Goal: Task Accomplishment & Management: Complete application form

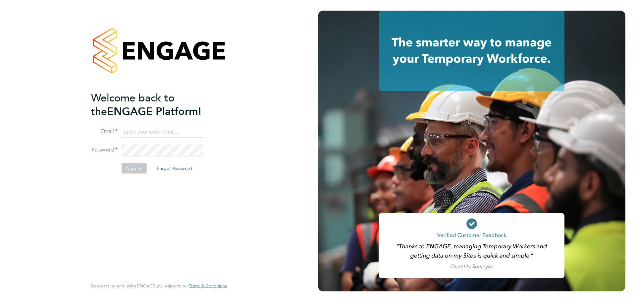
type input "dion_barron@yahoo.co.uk"
click at [130, 170] on button "Sign In" at bounding box center [133, 168] width 25 height 11
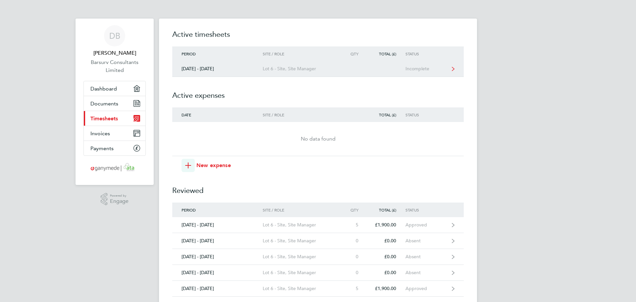
click at [408, 71] on div "Incomplete" at bounding box center [425, 69] width 41 height 6
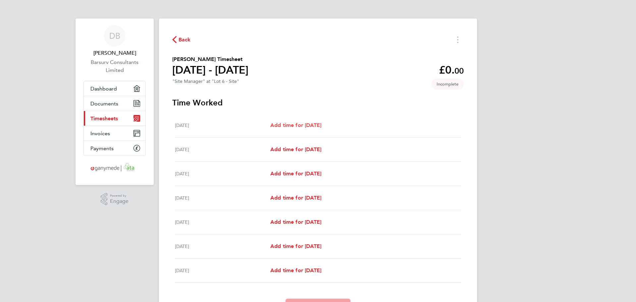
click at [311, 125] on span "Add time for [DATE]" at bounding box center [295, 125] width 51 height 6
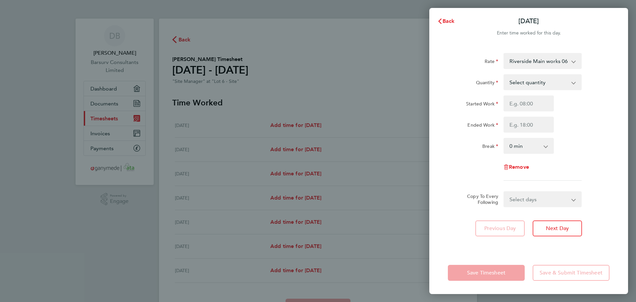
click at [539, 81] on select "Select quantity 0.5 1" at bounding box center [538, 82] width 69 height 15
select select "1"
click at [504, 75] on select "Select quantity 0.5 1" at bounding box center [538, 82] width 69 height 15
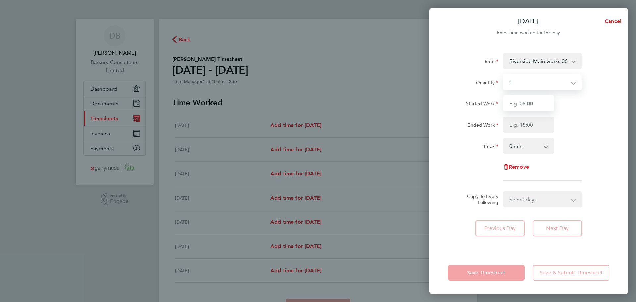
click at [527, 106] on input "Started Work" at bounding box center [528, 103] width 50 height 16
type input "07:30"
click at [532, 126] on input "Ended Work" at bounding box center [528, 125] width 50 height 16
type input "17:30"
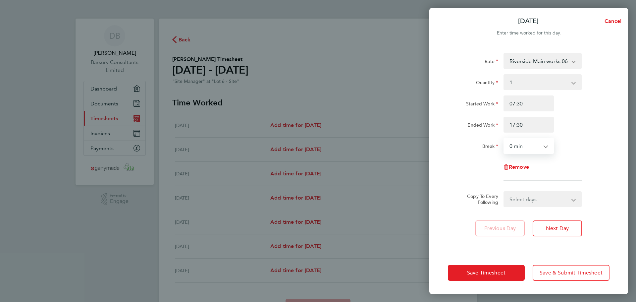
click at [529, 142] on select "0 min 15 min 30 min 45 min 60 min 75 min 90 min" at bounding box center [524, 145] width 41 height 15
select select "30"
click at [504, 138] on select "0 min 15 min 30 min 45 min 60 min 75 min 90 min" at bounding box center [524, 145] width 41 height 15
click at [516, 202] on select "Select days Day Weekday (Mon-Fri) Weekend (Sat-Sun) [DATE] [DATE] [DATE] [DATE]…" at bounding box center [539, 199] width 70 height 15
select select "WEEKDAY"
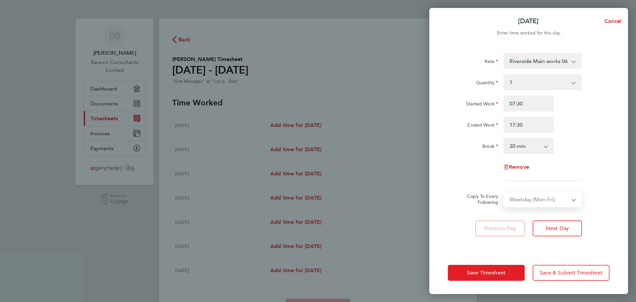
click at [504, 192] on select "Select days Day Weekday (Mon-Fri) Weekend (Sat-Sun) [DATE] [DATE] [DATE] [DATE]…" at bounding box center [539, 199] width 70 height 15
select select "[DATE]"
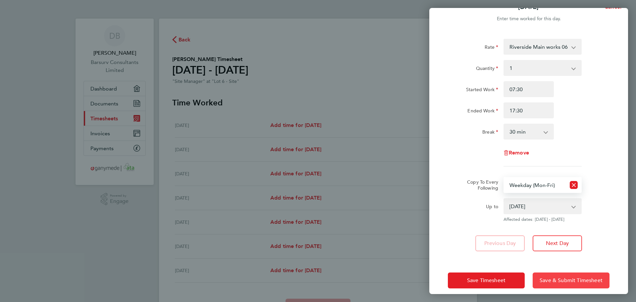
scroll to position [22, 0]
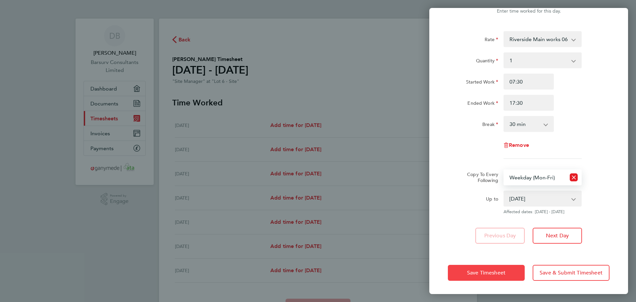
click at [492, 270] on span "Save Timesheet" at bounding box center [486, 272] width 38 height 7
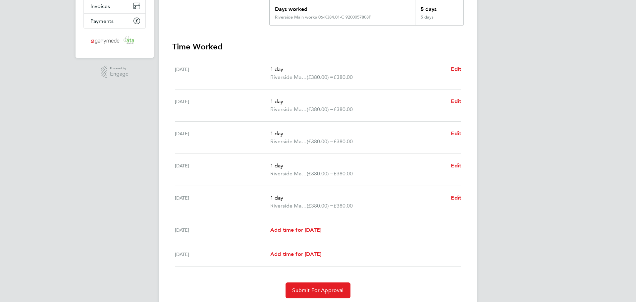
scroll to position [132, 0]
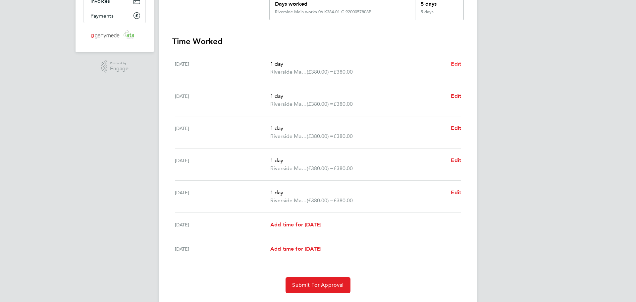
click at [455, 64] on span "Edit" at bounding box center [455, 64] width 10 height 6
select select "1"
select select "30"
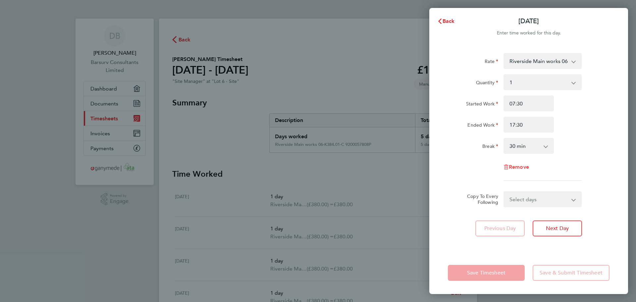
click at [518, 167] on span "Remove" at bounding box center [518, 167] width 20 height 6
select select "null"
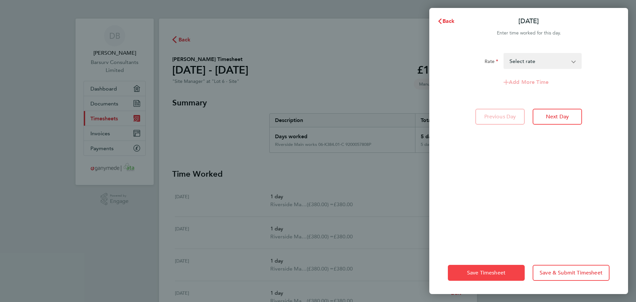
click at [481, 271] on span "Save Timesheet" at bounding box center [486, 272] width 38 height 7
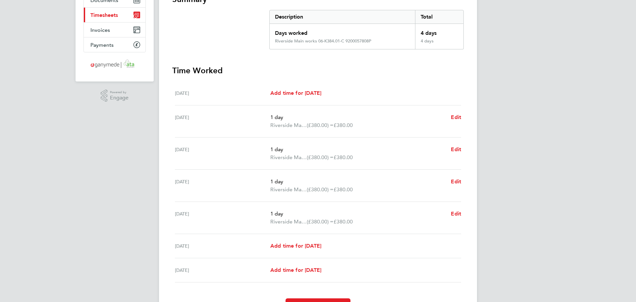
scroll to position [142, 0]
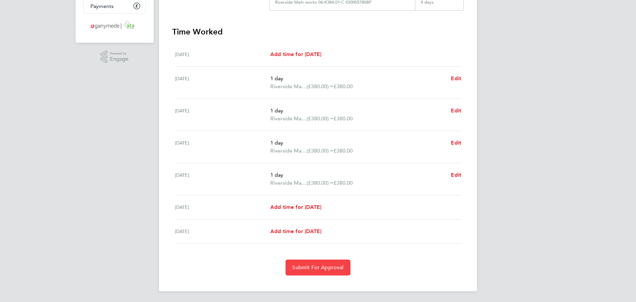
click at [310, 267] on span "Submit For Approval" at bounding box center [317, 267] width 51 height 7
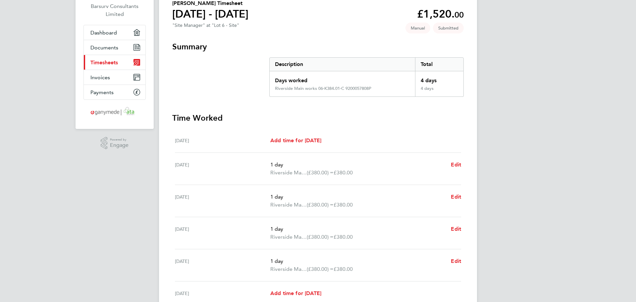
scroll to position [0, 0]
